Goal: Feedback & Contribution: Contribute content

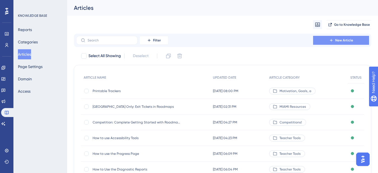
click at [338, 39] on span "New Article" at bounding box center [344, 40] width 18 height 4
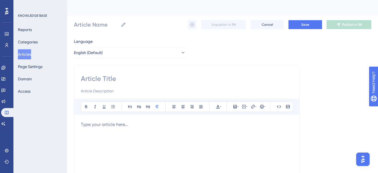
click at [106, 79] on input at bounding box center [187, 78] width 212 height 9
paste input "Changing an exit ticket’s assigned date"
type input "Changing an exit ticket’s assigned date"
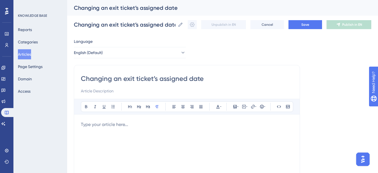
type input "Changing an exit ticket’s assigned date."
type input "Changing an exit ticket’s assigned date"
click at [126, 79] on input "Changing an exit ticket’s assigned date" at bounding box center [187, 78] width 212 height 9
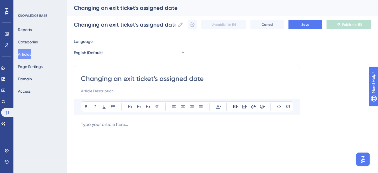
type input "Changing an xit ticket’s assigned date"
type input "Changing an Exit ticket’s assigned date"
click at [138, 79] on input "Changing an Exit ticket’s assigned date" at bounding box center [187, 78] width 212 height 9
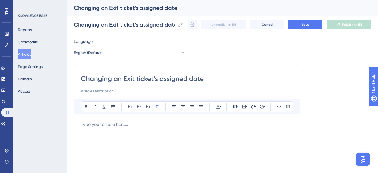
type input "Changing an Exit icket’s assigned date"
type input "Changing an Exit Ticket’s assigned date"
click at [164, 81] on input "Changing an Exit Ticket’s assigned date" at bounding box center [187, 78] width 212 height 9
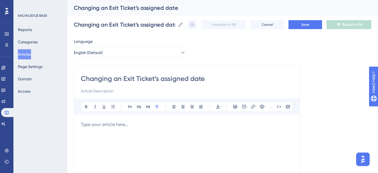
type input "Changing an Exit Ticket’s ssigned date"
type input "Changing an Exit Ticket’s Assigned date"
click at [193, 80] on input "Changing an Exit Ticket’s Assigned date" at bounding box center [187, 78] width 212 height 9
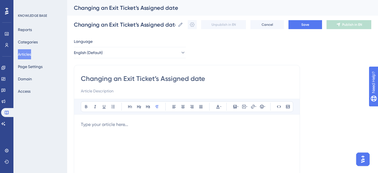
type input "Changing an Exit Ticket’s Assigned ate"
type input "Changing an Exit Ticket’s Assigned Date"
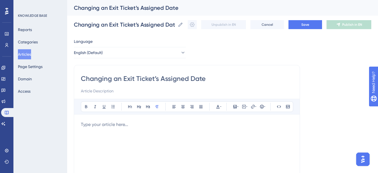
click at [88, 124] on p "To enrich screen reader interactions, please activate Accessibility in Grammarl…" at bounding box center [187, 124] width 212 height 7
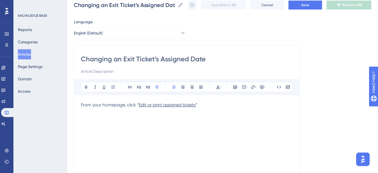
scroll to position [28, 0]
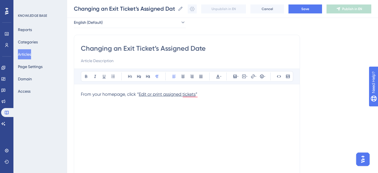
click at [82, 94] on span "From your homepage, click “" at bounding box center [110, 93] width 58 height 5
click at [209, 97] on p "1. From your homepage, click “ Edit or print assigned tickets. ”" at bounding box center [187, 94] width 212 height 7
click at [127, 117] on div "1. From your homepage, click “ Edit or print assigned tickets. ”" at bounding box center [187, 152] width 212 height 123
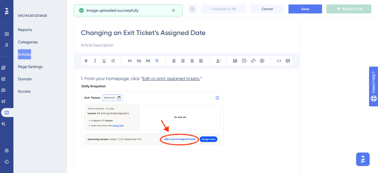
click at [167, 119] on div "1. From your homepage, click “ Edit or print assigned tickets. ”" at bounding box center [187, 136] width 212 height 123
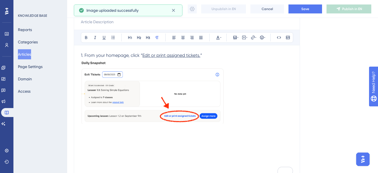
scroll to position [72, 0]
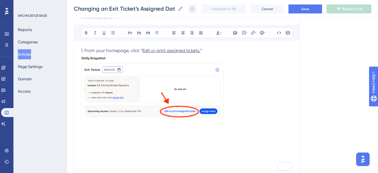
click at [129, 86] on div "1. From your homepage, click “ Edit or print assigned tickets. ”" at bounding box center [187, 108] width 212 height 123
click at [180, 101] on img "To enrich screen reader interactions, please activate Accessibility in Grammarl…" at bounding box center [153, 86] width 144 height 65
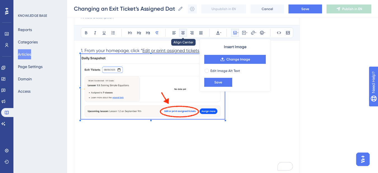
click at [182, 33] on icon at bounding box center [182, 32] width 3 height 3
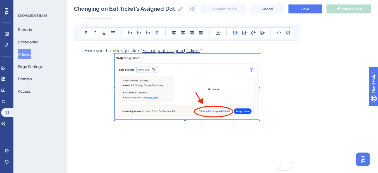
click at [268, 113] on p "To enrich screen reader interactions, please activate Accessibility in Grammarl…" at bounding box center [187, 87] width 212 height 67
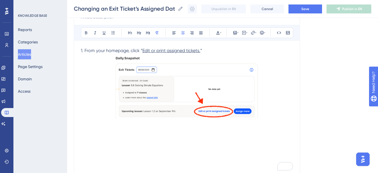
click at [96, 139] on div "1. From your homepage, click “ Edit or print assigned tickets. ”" at bounding box center [187, 108] width 212 height 123
click at [81, 131] on span "Select Roadmap, Unit, Class" at bounding box center [110, 130] width 58 height 5
click at [170, 135] on div "1. From your homepage, click “ Edit or print assigned tickets. ” 2. Select Road…" at bounding box center [187, 108] width 212 height 123
click at [81, 145] on p "To enrich screen reader interactions, please activate Accessibility in Grammarl…" at bounding box center [187, 144] width 212 height 7
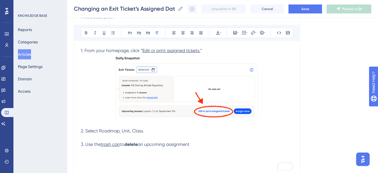
click at [100, 156] on div "1. From your homepage, click “ Edit or print assigned tickets. ” 2. Select Road…" at bounding box center [187, 108] width 212 height 123
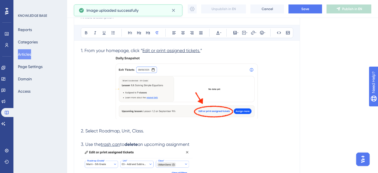
scroll to position [128, 0]
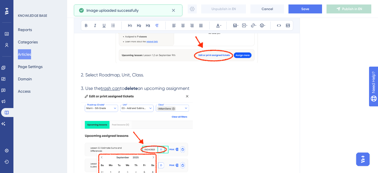
click at [125, 124] on img "To enrich screen reader interactions, please activate Accessibility in Grammarl…" at bounding box center [137, 151] width 112 height 118
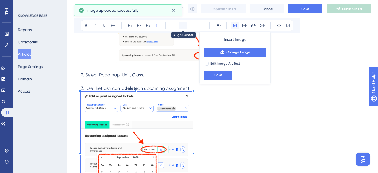
click at [186, 26] on button at bounding box center [183, 26] width 8 height 8
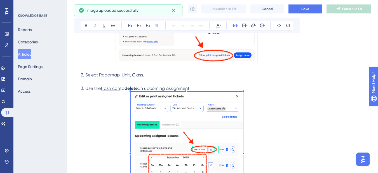
click at [253, 131] on p "To enrich screen reader interactions, please activate Accessibility in Grammarl…" at bounding box center [187, 152] width 212 height 120
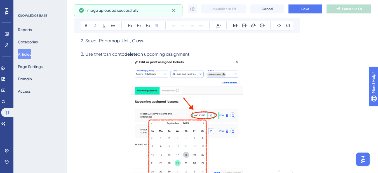
scroll to position [190, 0]
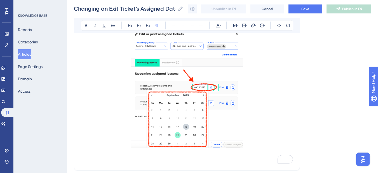
click at [103, 161] on p "To enrich screen reader interactions, please activate Accessibility in Grammarl…" at bounding box center [187, 160] width 212 height 7
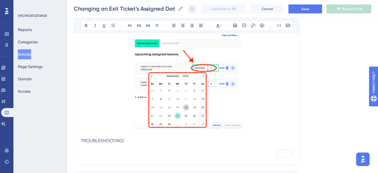
scroll to position [218, 0]
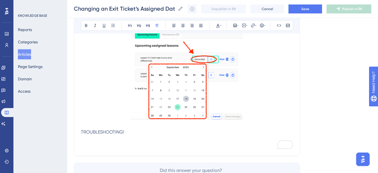
click at [87, 141] on p "To enrich screen reader interactions, please activate Accessibility in Grammarl…" at bounding box center [187, 138] width 212 height 7
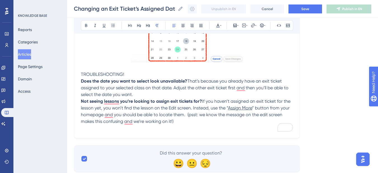
scroll to position [278, 0]
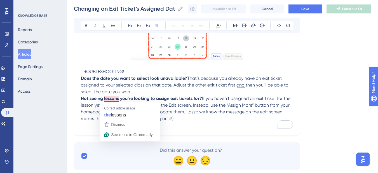
click at [182, 122] on p "To enrich screen reader interactions, please activate Accessibility in Grammarl…" at bounding box center [187, 125] width 212 height 7
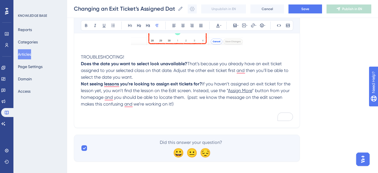
scroll to position [299, 0]
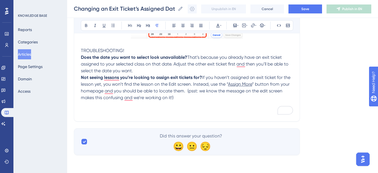
click at [123, 114] on p "To enrich screen reader interactions, please activate Accessibility in Grammarl…" at bounding box center [187, 111] width 212 height 7
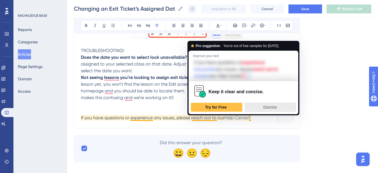
click at [267, 105] on span "Dismiss" at bounding box center [270, 107] width 14 height 4
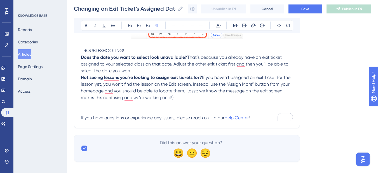
click at [265, 115] on p "If you have questions or experience any issues, please reach out to our Help Ce…" at bounding box center [187, 117] width 212 height 7
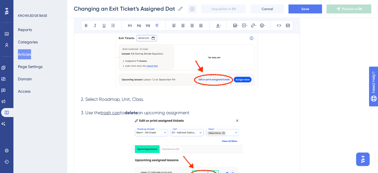
scroll to position [0, 0]
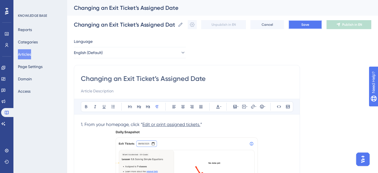
click at [300, 24] on button "Save" at bounding box center [305, 24] width 34 height 9
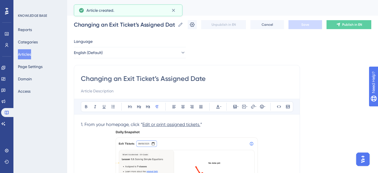
scroll to position [71, 0]
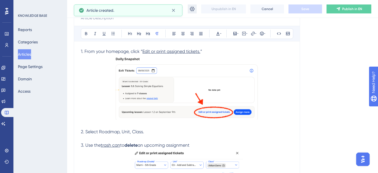
click at [194, 12] on button at bounding box center [192, 8] width 9 height 9
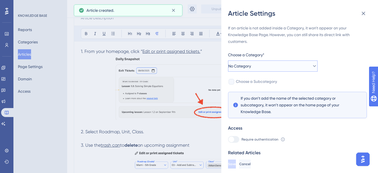
click at [267, 68] on button "No Category" at bounding box center [272, 65] width 89 height 11
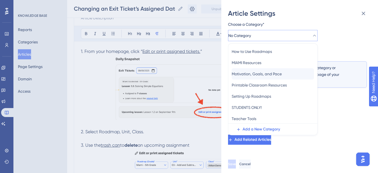
scroll to position [47, 0]
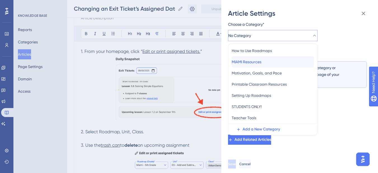
click at [270, 63] on div "MIAMI Resources MIAMI Resources" at bounding box center [273, 61] width 82 height 11
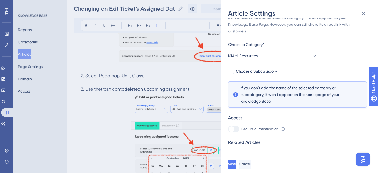
scroll to position [16, 0]
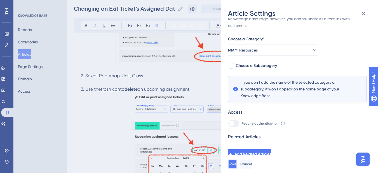
click at [236, 166] on span "Save" at bounding box center [232, 164] width 8 height 4
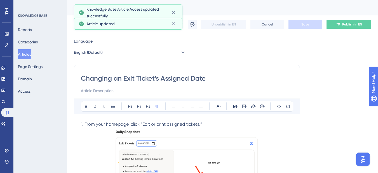
scroll to position [0, 0]
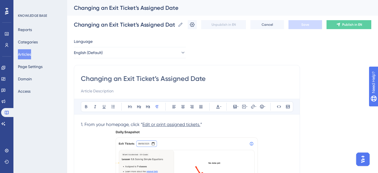
click at [27, 55] on button "Articles" at bounding box center [24, 54] width 13 height 10
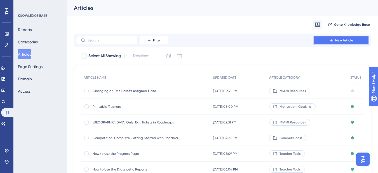
click at [344, 39] on span "New Article" at bounding box center [344, 40] width 18 height 4
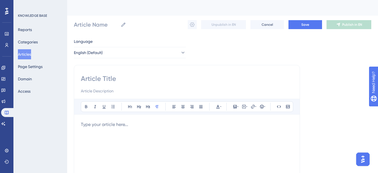
click at [105, 78] on input at bounding box center [187, 78] width 212 height 9
paste input "Reassigning exit tickets"
type input "Reassigning exit tickets"
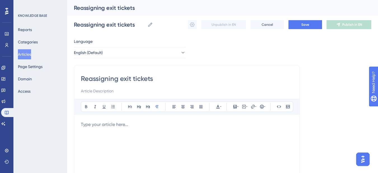
click at [122, 81] on input "Reassigning exit tickets" at bounding box center [187, 78] width 212 height 9
type input "Reassigning xit tickets"
type input "Reassigning Exit tickets"
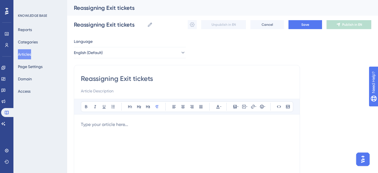
click at [134, 79] on input "Reassigning Exit tickets" at bounding box center [187, 78] width 212 height 9
type input "Reassigning Exit Tickets"
click at [91, 128] on p "To enrich screen reader interactions, please activate Accessibility in Grammarl…" at bounding box center [187, 124] width 212 height 7
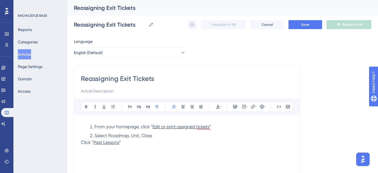
click at [81, 143] on div "Reassigning Exit Tickets Bold Italic Underline Bullet Point Heading 1 Heading 2…" at bounding box center [187, 159] width 226 height 188
click at [80, 142] on div "Reassigning Exit Tickets Bold Italic Underline Bullet Point Heading 1 Heading 2…" at bounding box center [187, 159] width 226 height 188
click at [81, 142] on span "Click “" at bounding box center [87, 142] width 13 height 5
click at [168, 135] on li "Select Roadmap, Unit, Class" at bounding box center [190, 135] width 205 height 7
click at [133, 146] on span "”" at bounding box center [134, 144] width 2 height 5
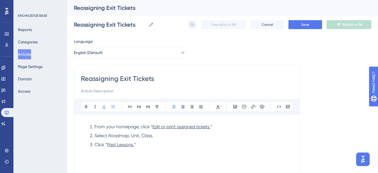
click at [137, 146] on li "Click “ Past Lessons. ”" at bounding box center [190, 144] width 205 height 7
click at [117, 155] on li "To enrich screen reader interactions, please activate Accessibility in Grammarl…" at bounding box center [190, 153] width 205 height 7
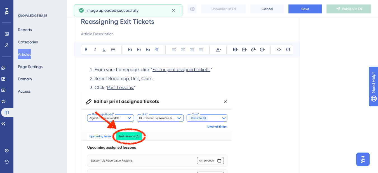
scroll to position [56, 0]
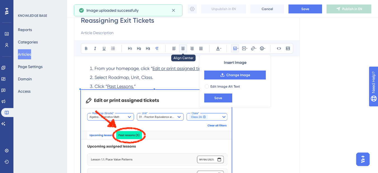
click at [185, 51] on button at bounding box center [183, 48] width 8 height 8
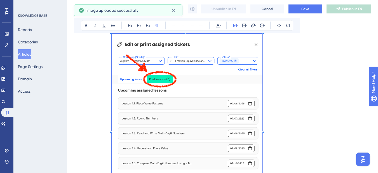
click at [273, 134] on p "To enrich screen reader interactions, please activate Accessibility in Grammarl…" at bounding box center [187, 129] width 212 height 191
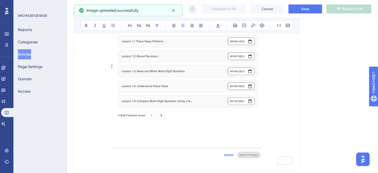
scroll to position [187, 0]
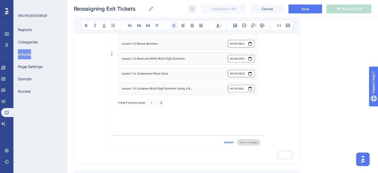
click at [177, 28] on button at bounding box center [174, 26] width 8 height 8
click at [108, 151] on p "To enrich screen reader interactions, please activate Accessibility in Grammarl…" at bounding box center [187, 153] width 212 height 7
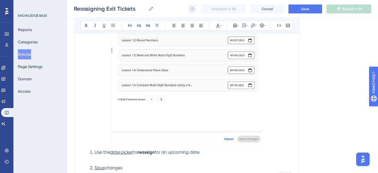
scroll to position [246, 0]
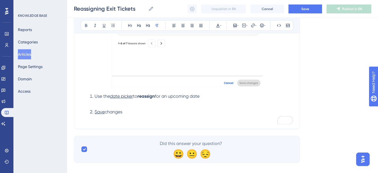
click at [91, 95] on li "Use the date picker to reassign for an upcoming date" at bounding box center [190, 96] width 205 height 7
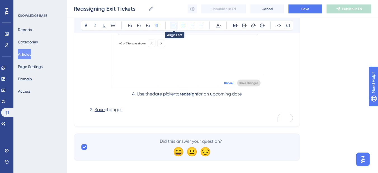
click at [173, 27] on icon at bounding box center [174, 25] width 4 height 4
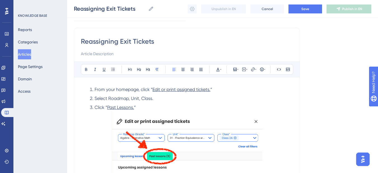
scroll to position [22, 0]
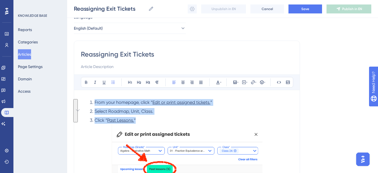
drag, startPoint x: 145, startPoint y: 118, endPoint x: 79, endPoint y: 103, distance: 68.5
click at [172, 82] on icon at bounding box center [173, 82] width 3 height 3
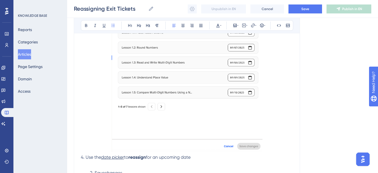
scroll to position [251, 0]
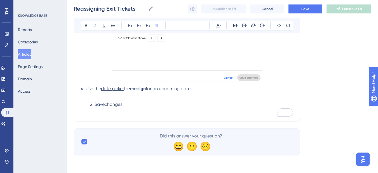
click at [84, 89] on span "4. Use the" at bounding box center [91, 88] width 20 height 5
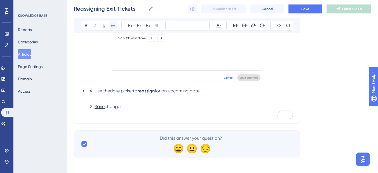
click at [114, 26] on icon at bounding box center [113, 25] width 4 height 4
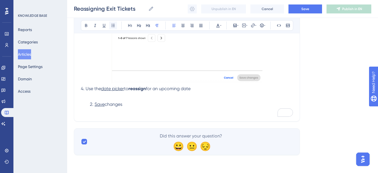
click at [114, 24] on icon at bounding box center [112, 25] width 3 height 3
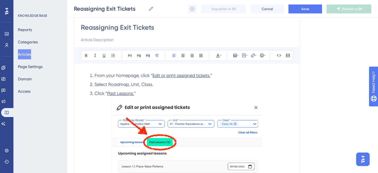
scroll to position [0, 0]
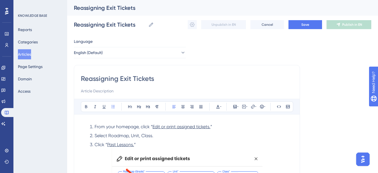
click at [94, 124] on li "From your homepage, click “ Edit or print assigned tickets. ”" at bounding box center [190, 126] width 205 height 7
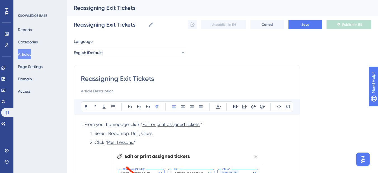
click at [93, 133] on li "Select Roadmap, Unit, Class." at bounding box center [190, 133] width 205 height 7
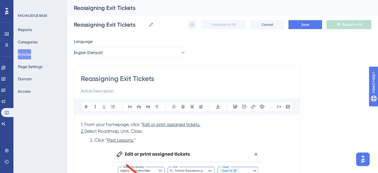
click at [83, 132] on span "2." at bounding box center [82, 130] width 3 height 5
drag, startPoint x: 81, startPoint y: 132, endPoint x: 86, endPoint y: 132, distance: 5.3
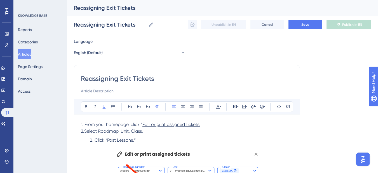
click at [86, 132] on p "2. Select Roadmap, Unit, Class." at bounding box center [187, 131] width 212 height 7
click at [106, 107] on icon at bounding box center [104, 106] width 4 height 4
click at [207, 123] on p "1. From your homepage, click “ Edit or print assigned tickets." at bounding box center [187, 124] width 212 height 7
click at [94, 140] on li "Click “ Past Lessons. ”" at bounding box center [190, 140] width 205 height 7
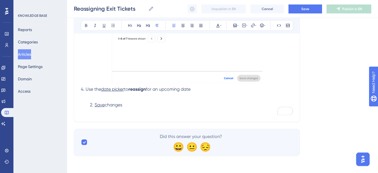
scroll to position [244, 0]
click at [96, 104] on span "Save" at bounding box center [100, 104] width 10 height 5
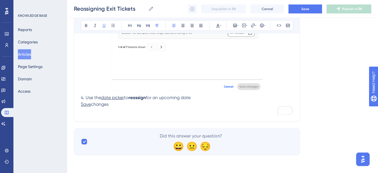
scroll to position [229, 0]
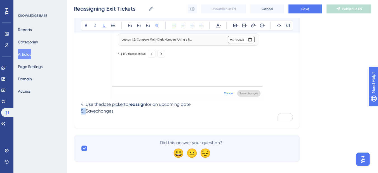
drag, startPoint x: 86, startPoint y: 112, endPoint x: 74, endPoint y: 114, distance: 11.3
click at [156, 116] on p "To enrich screen reader interactions, please activate Accessibility in Grammarl…" at bounding box center [187, 117] width 212 height 7
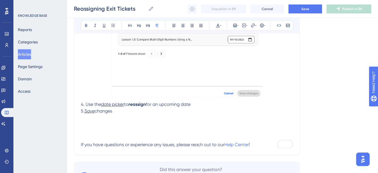
click at [97, 129] on p "To enrich screen reader interactions, please activate Accessibility in Grammarl…" at bounding box center [187, 131] width 212 height 7
click at [92, 124] on p "To enrich screen reader interactions, please activate Accessibility in Grammarl…" at bounding box center [187, 124] width 212 height 7
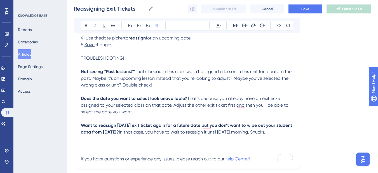
scroll to position [315, 0]
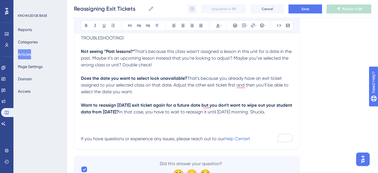
click at [101, 129] on p "To enrich screen reader interactions, please activate Accessibility in Grammarl…" at bounding box center [187, 132] width 212 height 7
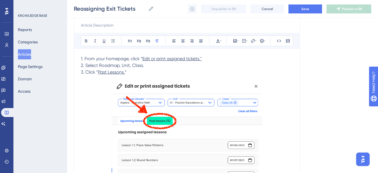
scroll to position [0, 0]
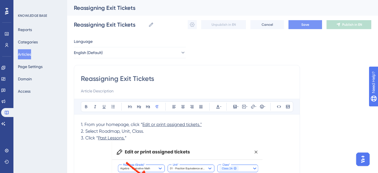
click at [298, 25] on button "Save" at bounding box center [305, 24] width 34 height 9
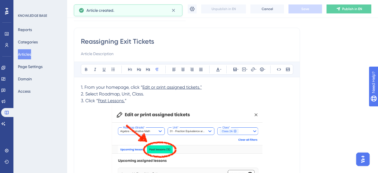
scroll to position [7, 0]
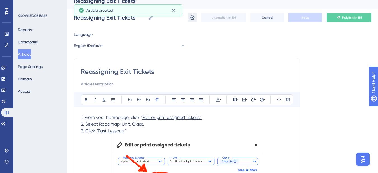
click at [192, 20] on icon at bounding box center [192, 18] width 6 height 6
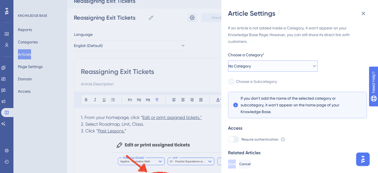
click at [256, 66] on button "No Category" at bounding box center [272, 65] width 89 height 11
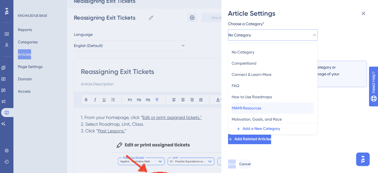
click at [268, 106] on div "MIAMI Resources MIAMI Resources" at bounding box center [273, 107] width 82 height 11
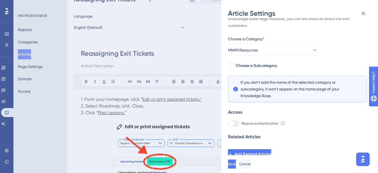
scroll to position [35, 0]
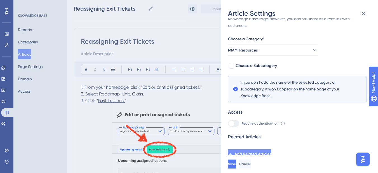
click at [271, 155] on span "Add Related Articles" at bounding box center [252, 154] width 37 height 7
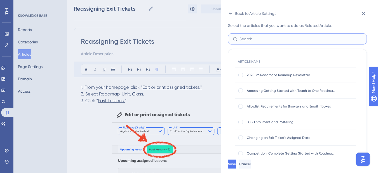
click at [255, 40] on input "text" at bounding box center [300, 39] width 122 height 6
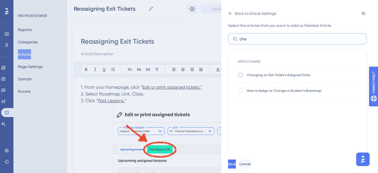
type input "cha"
click at [240, 74] on div at bounding box center [240, 75] width 4 height 4
checkbox input "true"
click at [237, 165] on button "Save" at bounding box center [232, 163] width 9 height 9
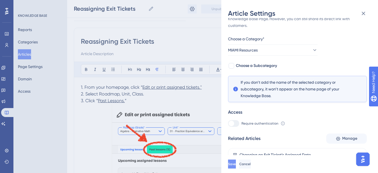
click at [236, 168] on button "Save" at bounding box center [232, 163] width 8 height 9
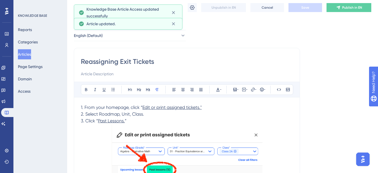
scroll to position [0, 0]
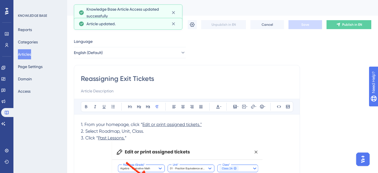
click at [81, 80] on input "Reassigning Exit Tickets" at bounding box center [187, 78] width 212 height 9
type input "MiamiReassigning Exit Tickets"
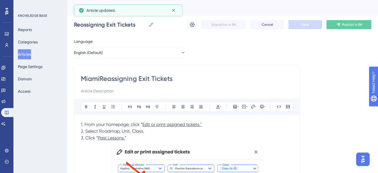
type input "MiamiReassigning Exit Tickets"
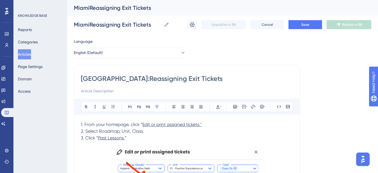
type input "[GEOGRAPHIC_DATA]: Reassigning Exit Tickets"
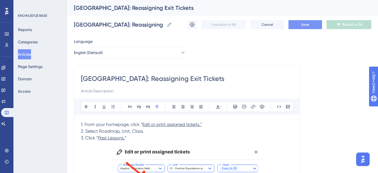
type input "[GEOGRAPHIC_DATA]: Reassigning Exit Tickets"
click at [293, 26] on button "Save" at bounding box center [305, 24] width 34 height 9
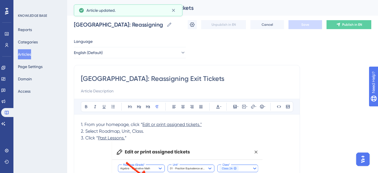
click at [29, 54] on button "Articles" at bounding box center [24, 54] width 13 height 10
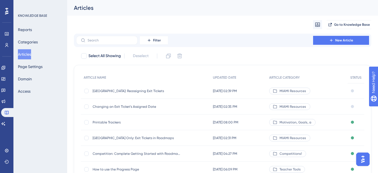
click at [133, 107] on span "Changing an Exit Ticket’s Assigned Date" at bounding box center [137, 106] width 89 height 4
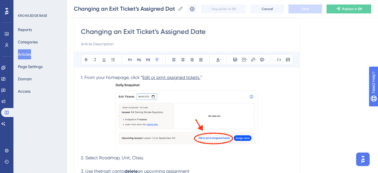
scroll to position [43, 0]
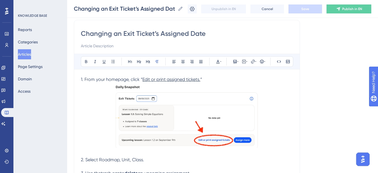
click at [83, 33] on input "Changing an Exit Ticket’s Assigned Date" at bounding box center [187, 33] width 212 height 9
type input "MiamiChanging an Exit Ticket’s Assigned Date"
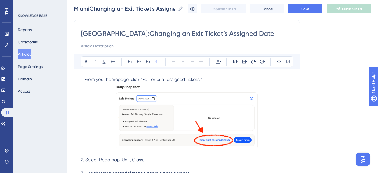
type input "[GEOGRAPHIC_DATA]: Changing an Exit Ticket’s Assigned Date"
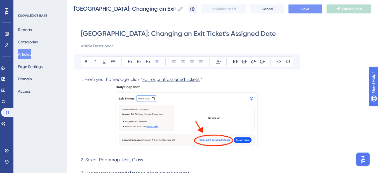
type input "[GEOGRAPHIC_DATA]: Changing an Exit Ticket’s Assigned Date"
click at [305, 9] on button "Save" at bounding box center [305, 8] width 34 height 9
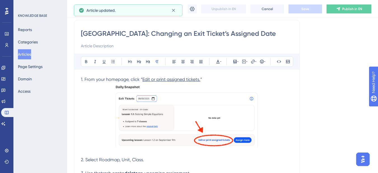
click at [27, 56] on button "Articles" at bounding box center [24, 54] width 13 height 10
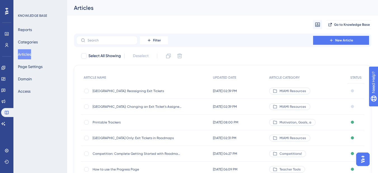
click at [124, 93] on div "[GEOGRAPHIC_DATA]: Reassigning Exit Tickets [GEOGRAPHIC_DATA]: Reassigning Exit…" at bounding box center [137, 91] width 89 height 16
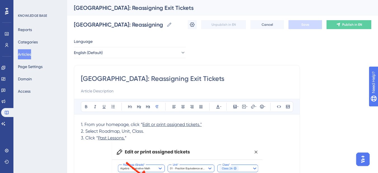
click at [98, 77] on input "[GEOGRAPHIC_DATA]: Reassigning Exit Tickets" at bounding box center [187, 78] width 212 height 9
type input "[GEOGRAPHIC_DATA] : Reassigning Exit Tickets"
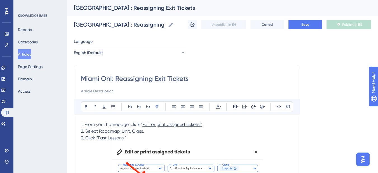
type input "[GEOGRAPHIC_DATA] Only: Reassigning Exit Tickets"
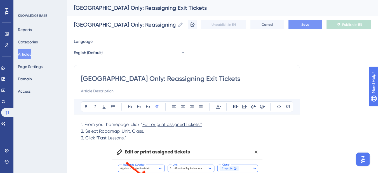
type input "[GEOGRAPHIC_DATA] Only: Reassigning Exit Tickets"
click at [309, 23] on span "Save" at bounding box center [305, 24] width 8 height 4
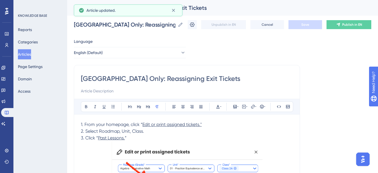
click at [29, 55] on button "Articles" at bounding box center [24, 54] width 13 height 10
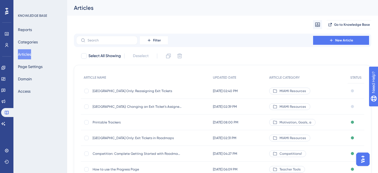
click at [109, 107] on span "[GEOGRAPHIC_DATA]: Changing an Exit Ticket’s Assigned Date" at bounding box center [137, 106] width 89 height 4
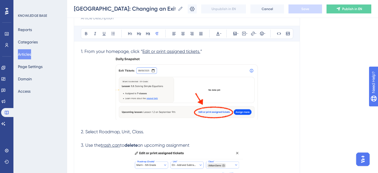
scroll to position [15, 0]
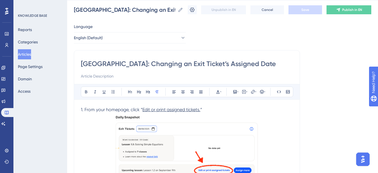
click at [100, 63] on input "[GEOGRAPHIC_DATA]: Changing an Exit Ticket’s Assigned Date" at bounding box center [187, 63] width 212 height 9
type input "[GEOGRAPHIC_DATA] : Changing an Exit Ticket’s Assigned Date"
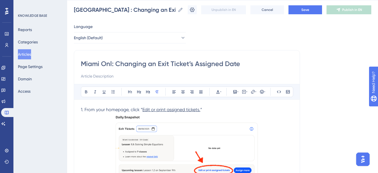
type input "Miami Only: Changing an Exit Ticket’s Assigned Date"
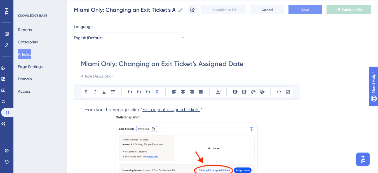
type input "Miami Only: Changing an Exit Ticket’s Assigned Date"
click at [311, 6] on button "Save" at bounding box center [305, 9] width 34 height 9
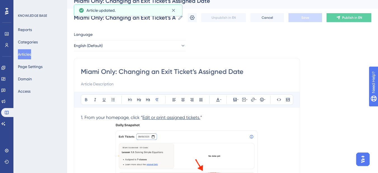
scroll to position [0, 0]
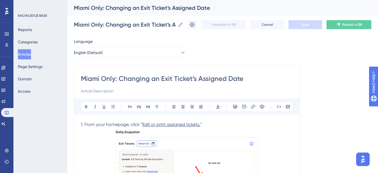
click at [31, 53] on button "Articles" at bounding box center [24, 54] width 13 height 10
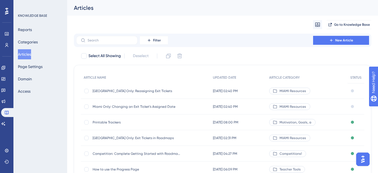
click at [138, 105] on span "Miami Only: Changing an Exit Ticket’s Assigned Date" at bounding box center [137, 106] width 89 height 4
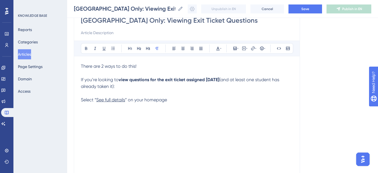
click at [152, 122] on div "There are 2 ways to do this! If you’re looking to view questions for the exit t…" at bounding box center [187, 124] width 212 height 123
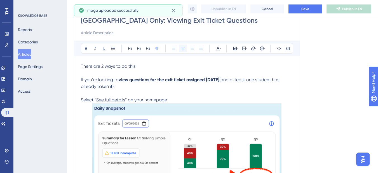
click at [181, 52] on div "Bold Italic Underline Bullet Point Heading 1 Heading 2 Heading 3 Normal Align L…" at bounding box center [187, 113] width 212 height 145
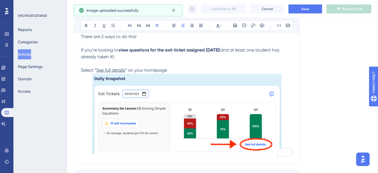
scroll to position [128, 0]
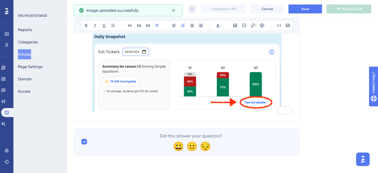
click at [287, 96] on p "To enrich screen reader interactions, please activate Accessibility in Grammarl…" at bounding box center [187, 73] width 212 height 82
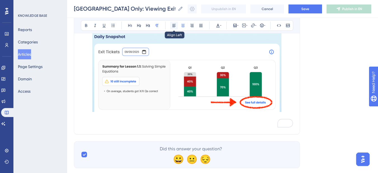
click at [173, 27] on icon at bounding box center [174, 25] width 4 height 4
click at [91, 121] on p "To enrich screen reader interactions, please activate Accessibility in Grammarl…" at bounding box center [187, 124] width 212 height 7
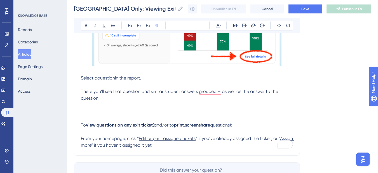
scroll to position [200, 0]
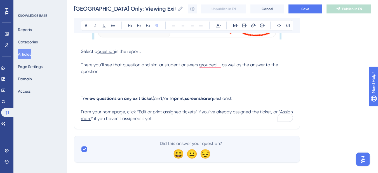
click at [90, 86] on p "To enrich screen reader interactions, please activate Accessibility in Grammarl…" at bounding box center [187, 85] width 212 height 20
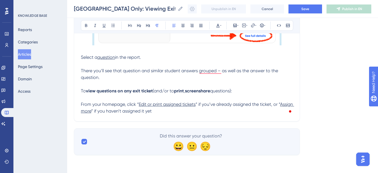
scroll to position [194, 0]
click at [216, 113] on p "From your homepage, click “ Edit or print assigned tickets ” if you’ve already …" at bounding box center [187, 104] width 212 height 20
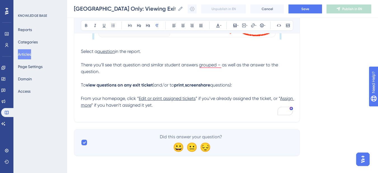
click at [81, 96] on span "From your homepage, click “" at bounding box center [110, 98] width 58 height 5
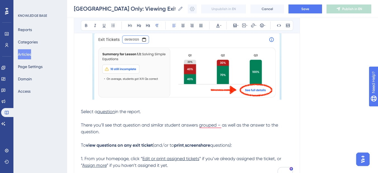
scroll to position [201, 0]
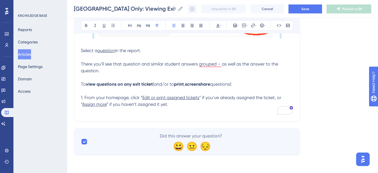
click at [176, 112] on p "To enrich screen reader interactions, please activate Accessibility in Grammarl…" at bounding box center [187, 111] width 212 height 7
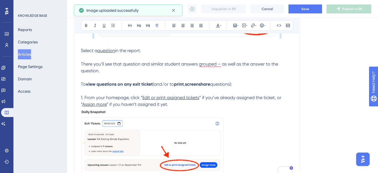
click at [178, 146] on img "To enrich screen reader interactions, please activate Accessibility in Grammarl…" at bounding box center [153, 140] width 144 height 65
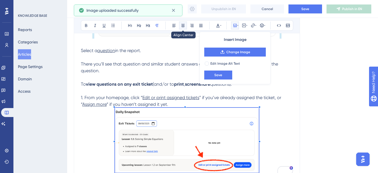
click at [184, 26] on icon at bounding box center [183, 25] width 4 height 4
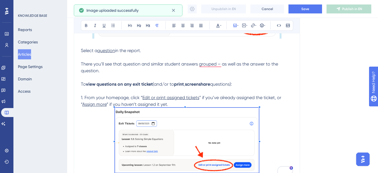
click at [268, 130] on p "To enrich screen reader interactions, please activate Accessibility in Grammarl…" at bounding box center [187, 141] width 212 height 67
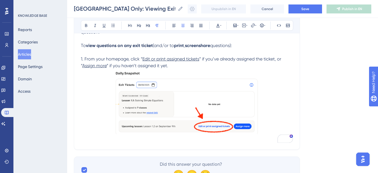
scroll to position [268, 0]
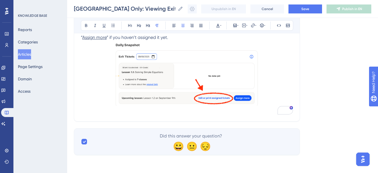
click at [170, 27] on button at bounding box center [174, 26] width 8 height 8
click at [100, 112] on p "2." at bounding box center [187, 111] width 212 height 7
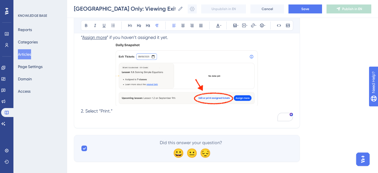
click at [93, 121] on p "To enrich screen reader interactions, please activate Accessibility in Grammarl…" at bounding box center [187, 117] width 212 height 7
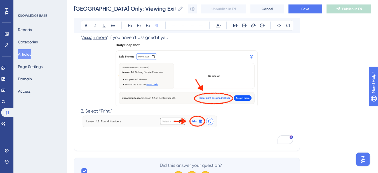
click at [106, 139] on p "To enrich screen reader interactions, please activate Accessibility in Grammarl…" at bounding box center [187, 140] width 212 height 7
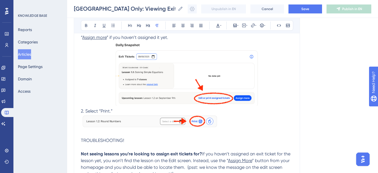
scroll to position [274, 0]
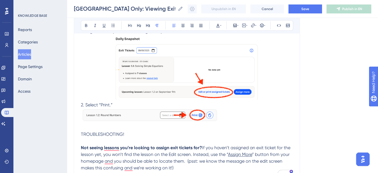
click at [190, 168] on p "Not seeing lessons you’re looking to assign exit tickets for? If you haven’t as…" at bounding box center [187, 157] width 212 height 27
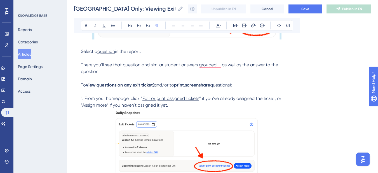
scroll to position [169, 0]
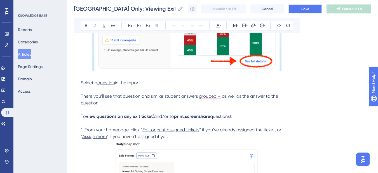
click at [303, 10] on button "Save" at bounding box center [305, 8] width 34 height 9
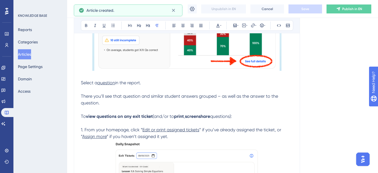
scroll to position [149, 0]
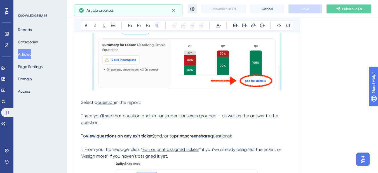
click at [194, 12] on button at bounding box center [192, 8] width 9 height 9
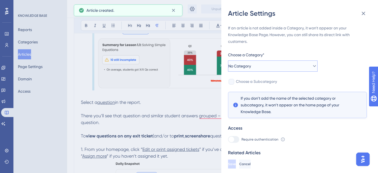
click at [279, 65] on button "No Category" at bounding box center [272, 65] width 89 height 11
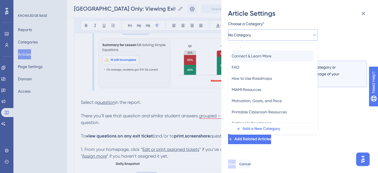
scroll to position [28, 0]
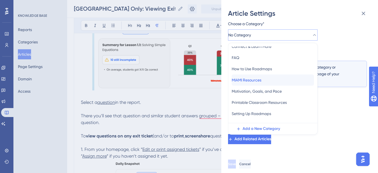
click at [277, 79] on div "MIAMI Resources MIAMI Resources" at bounding box center [273, 79] width 82 height 11
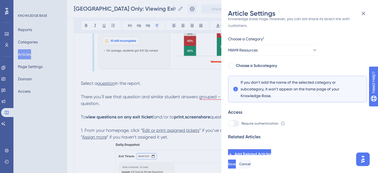
scroll to position [177, 0]
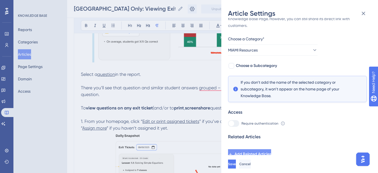
click at [267, 155] on span "Add Related Articles" at bounding box center [252, 154] width 37 height 7
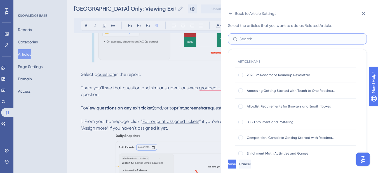
click at [254, 39] on input "text" at bounding box center [300, 39] width 122 height 6
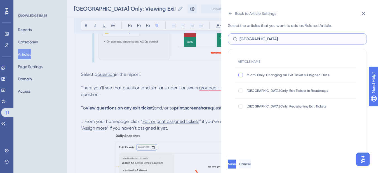
type input "miami"
click at [241, 76] on div at bounding box center [240, 75] width 4 height 4
checkbox input "true"
click at [242, 94] on div "Miami Only: Exit Tickets in Roadmaps Miami Only: Exit Tickets in Roadmaps" at bounding box center [295, 91] width 121 height 16
click at [242, 91] on div at bounding box center [240, 90] width 4 height 4
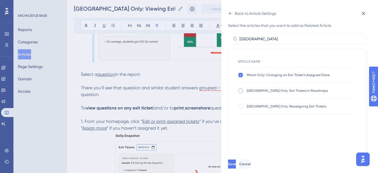
checkbox input "true"
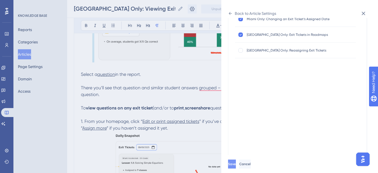
click at [236, 166] on span "Save" at bounding box center [232, 164] width 8 height 4
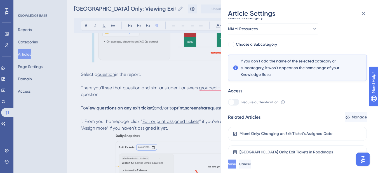
click at [236, 165] on button "Save" at bounding box center [232, 163] width 8 height 9
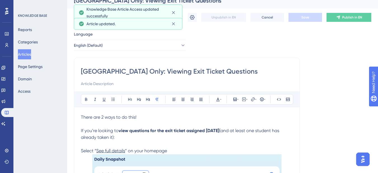
scroll to position [0, 0]
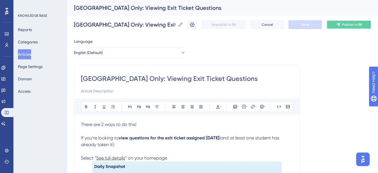
click at [357, 24] on span "Publish in EN" at bounding box center [352, 24] width 20 height 4
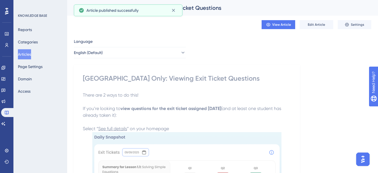
click at [31, 55] on button "Articles" at bounding box center [24, 54] width 13 height 10
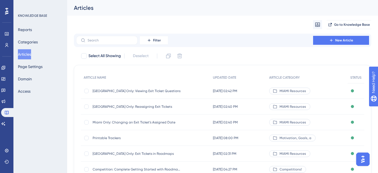
click at [151, 122] on span "Miami Only: Changing an Exit Ticket’s Assigned Date" at bounding box center [137, 122] width 89 height 4
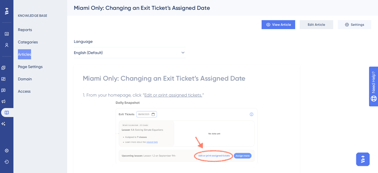
click at [303, 25] on button "Edit Article" at bounding box center [316, 24] width 34 height 9
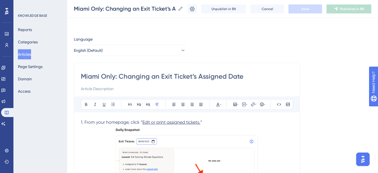
scroll to position [71, 0]
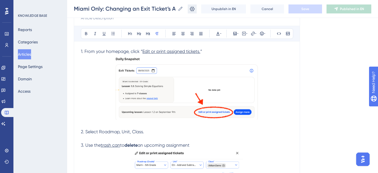
click at [195, 11] on icon at bounding box center [192, 9] width 6 height 6
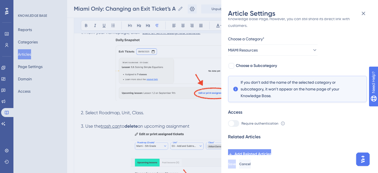
scroll to position [99, 0]
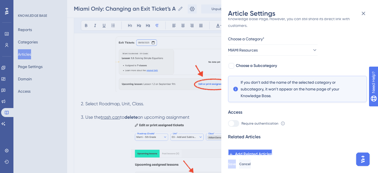
click at [272, 150] on button "Add Related Articles" at bounding box center [250, 154] width 44 height 10
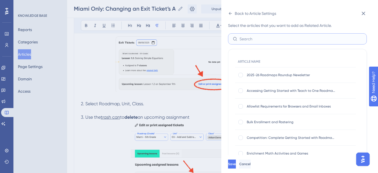
click at [261, 37] on input "text" at bounding box center [300, 39] width 122 height 6
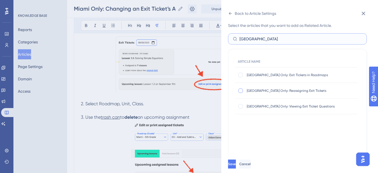
type input "miami"
click at [242, 92] on div at bounding box center [240, 90] width 4 height 4
checkbox input "true"
click at [242, 105] on div at bounding box center [240, 106] width 4 height 4
checkbox input "true"
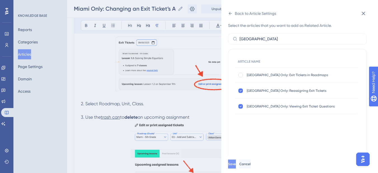
click at [236, 166] on span "Save" at bounding box center [232, 164] width 8 height 4
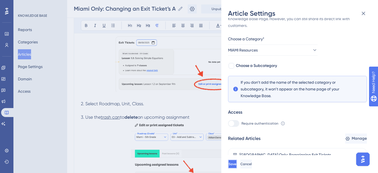
click at [236, 168] on button "Save" at bounding box center [232, 163] width 9 height 9
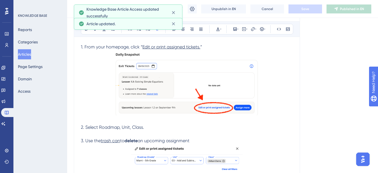
scroll to position [71, 0]
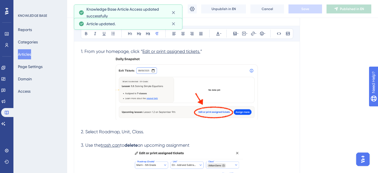
click at [31, 54] on button "Articles" at bounding box center [24, 54] width 13 height 10
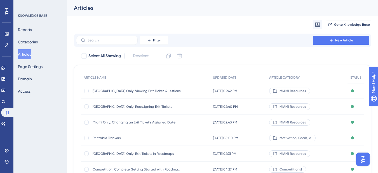
click at [149, 108] on span "[GEOGRAPHIC_DATA] Only: Reassigning Exit Tickets" at bounding box center [137, 106] width 89 height 4
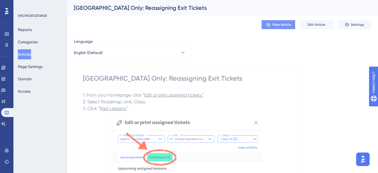
click at [273, 26] on span "View Article" at bounding box center [281, 24] width 19 height 4
click at [326, 21] on button "Edit Article" at bounding box center [316, 24] width 34 height 9
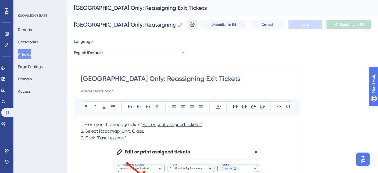
click at [195, 25] on icon at bounding box center [192, 24] width 5 height 4
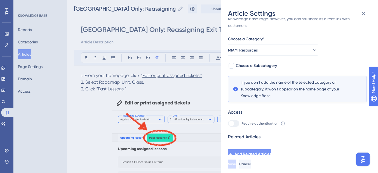
scroll to position [56, 0]
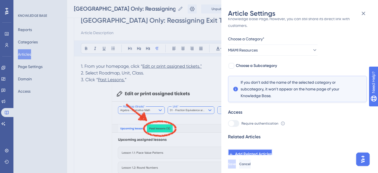
click at [251, 153] on span "Add Related Articles" at bounding box center [253, 154] width 37 height 7
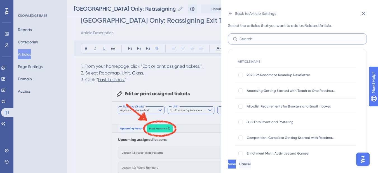
click at [251, 39] on input "text" at bounding box center [300, 39] width 122 height 6
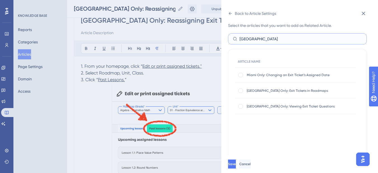
type input "miami"
click at [269, 73] on span "Miami Only: Changing an Exit Ticket’s Assigned Date" at bounding box center [291, 75] width 89 height 4
click at [264, 75] on span "Miami Only: Changing an Exit Ticket’s Assigned Date" at bounding box center [291, 75] width 89 height 4
click at [239, 75] on div at bounding box center [240, 75] width 4 height 4
checkbox input "true"
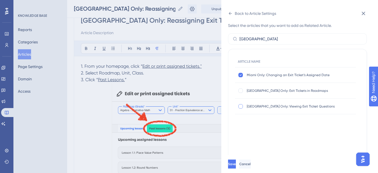
click at [242, 105] on div at bounding box center [240, 106] width 4 height 4
checkbox input "true"
click at [236, 166] on span "Save" at bounding box center [232, 164] width 8 height 4
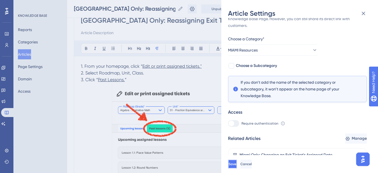
click at [237, 166] on button "Save" at bounding box center [232, 163] width 9 height 9
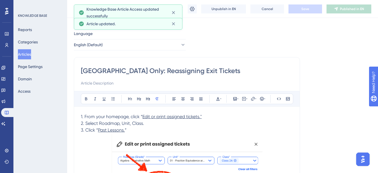
scroll to position [0, 0]
